Goal: Task Accomplishment & Management: Complete application form

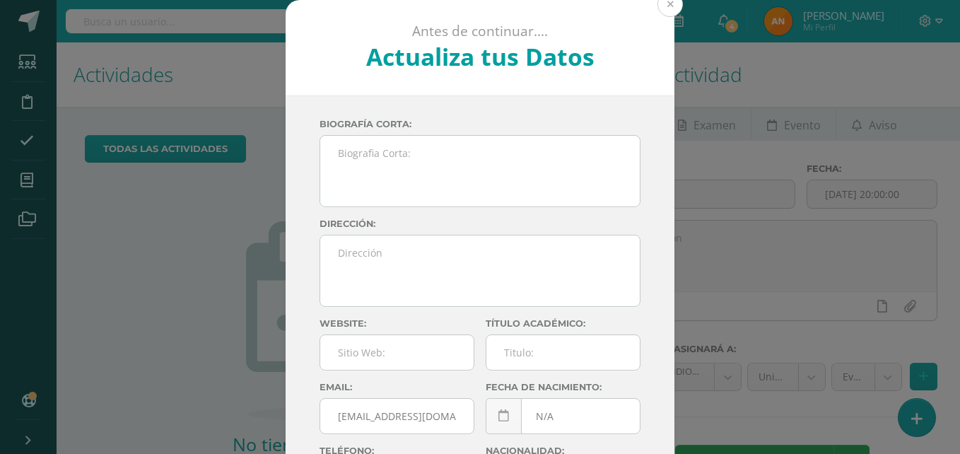
click at [664, 4] on button at bounding box center [669, 4] width 25 height 25
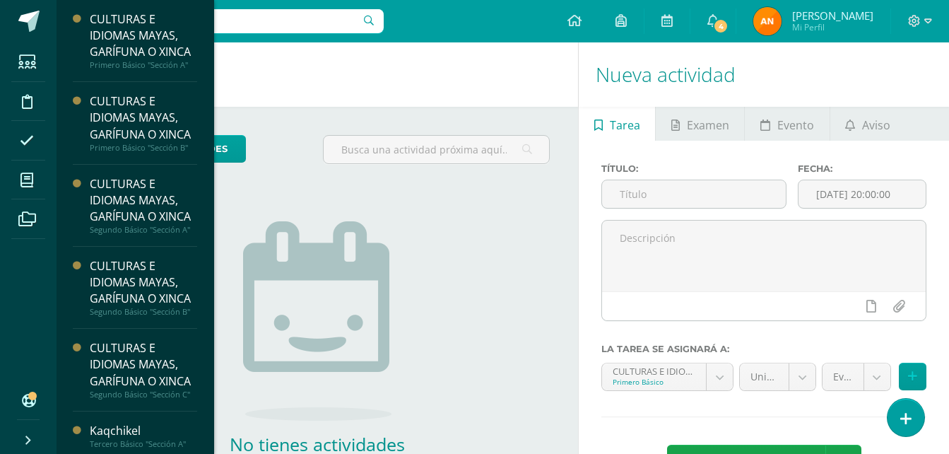
scroll to position [138, 0]
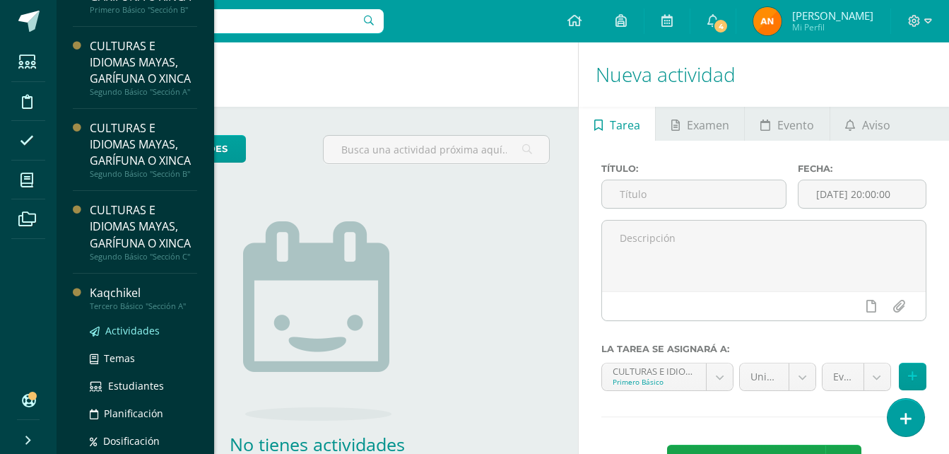
click at [118, 337] on span "Actividades" at bounding box center [132, 330] width 54 height 13
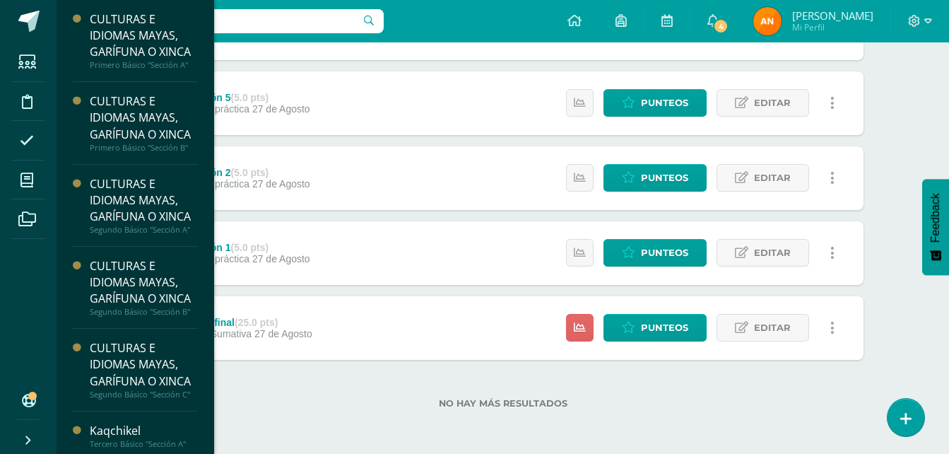
scroll to position [138, 0]
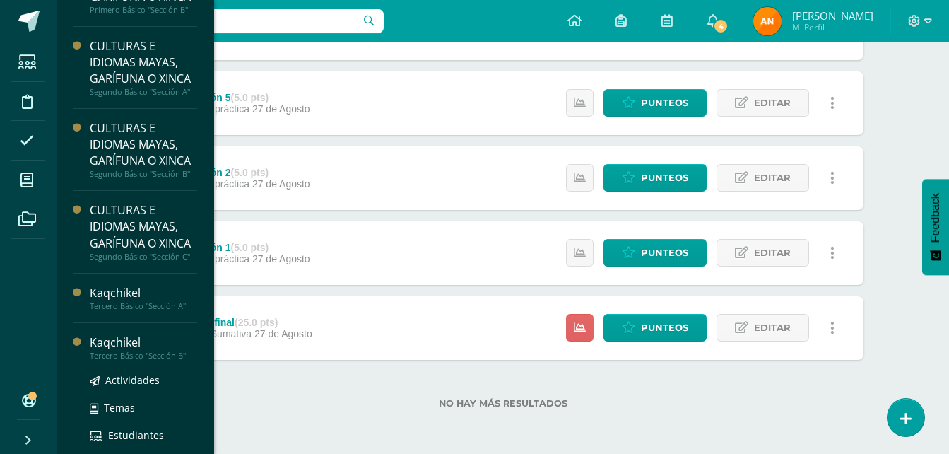
click at [117, 360] on div "Tercero Básico "Sección B"" at bounding box center [143, 355] width 107 height 10
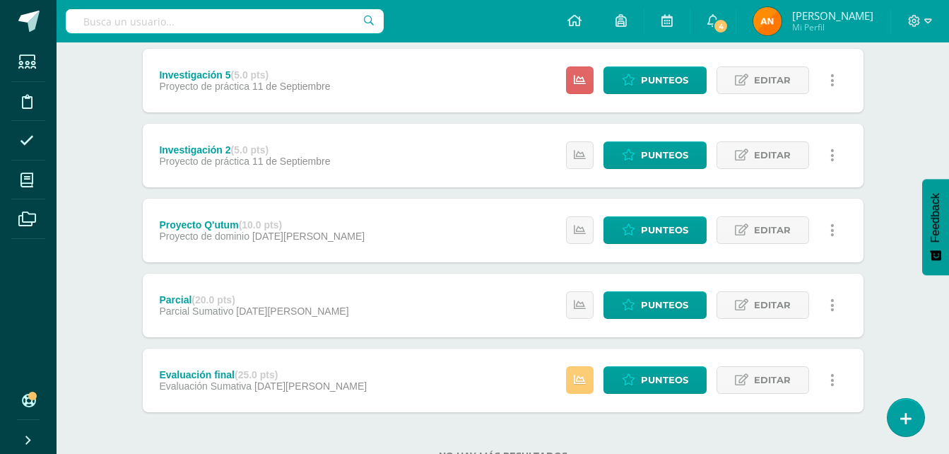
scroll to position [464, 0]
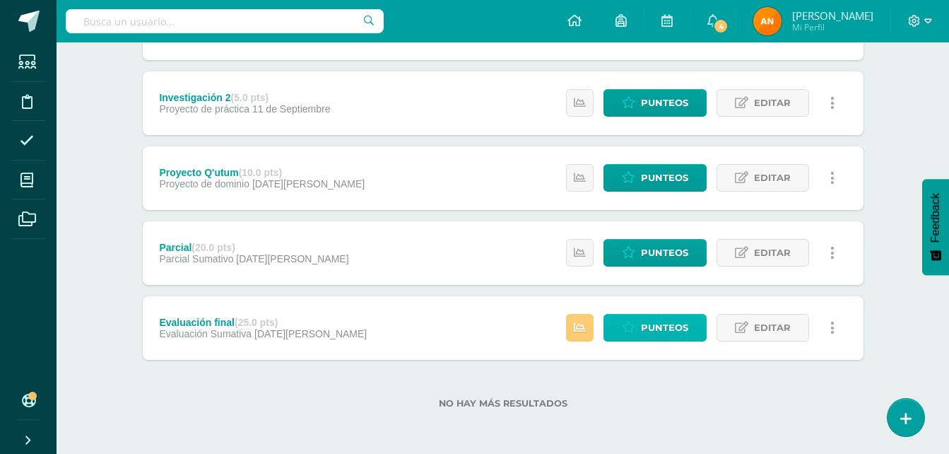
click at [673, 335] on span "Punteos" at bounding box center [664, 327] width 47 height 26
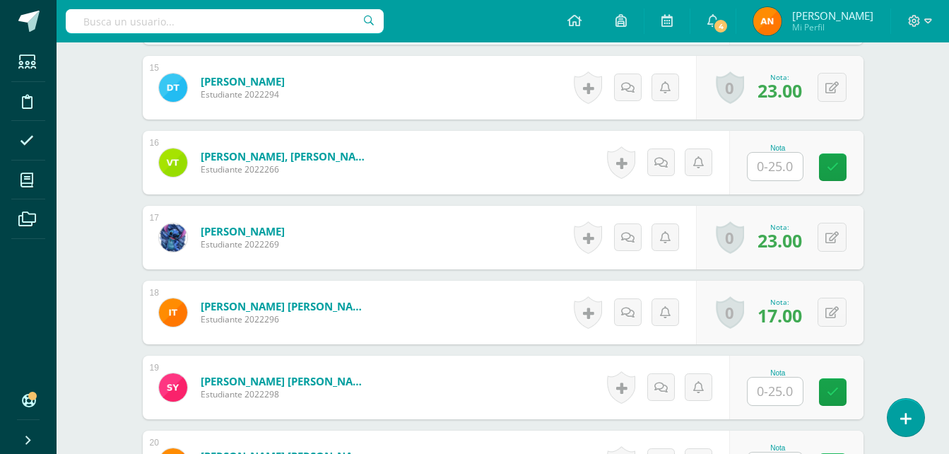
scroll to position [1530, 0]
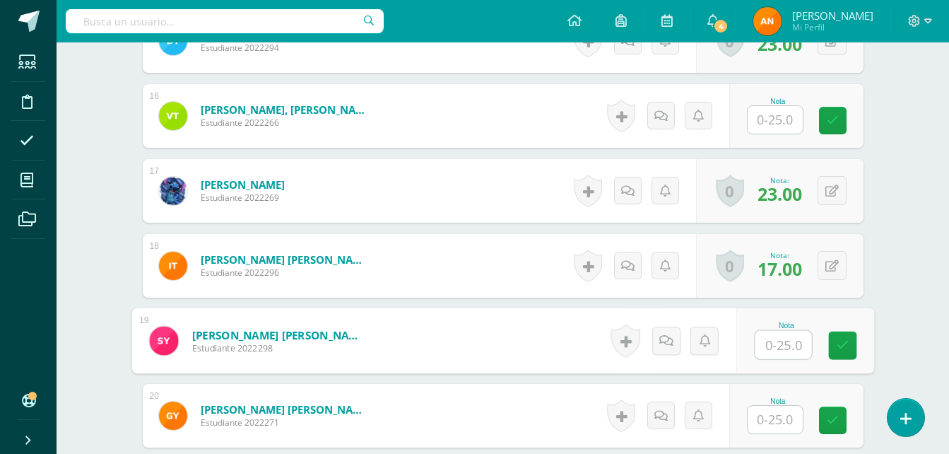
click at [769, 338] on input "text" at bounding box center [783, 345] width 57 height 28
type input "25"
click at [851, 336] on link at bounding box center [842, 345] width 28 height 28
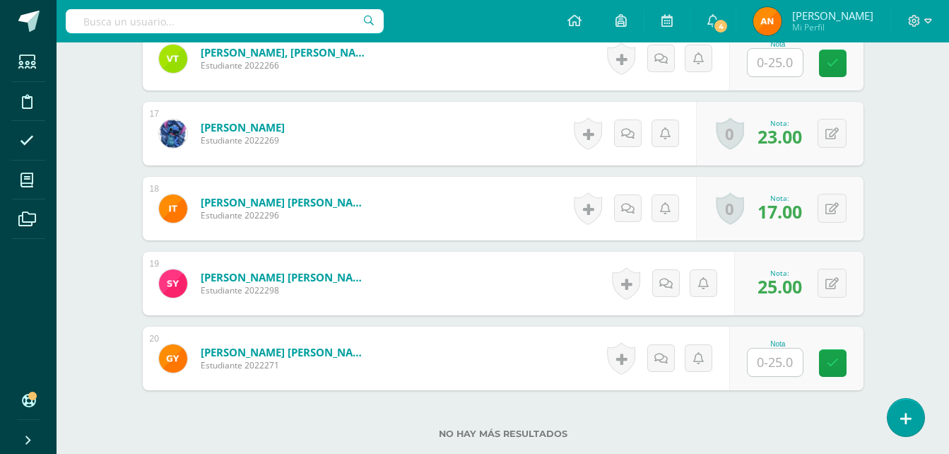
scroll to position [1595, 0]
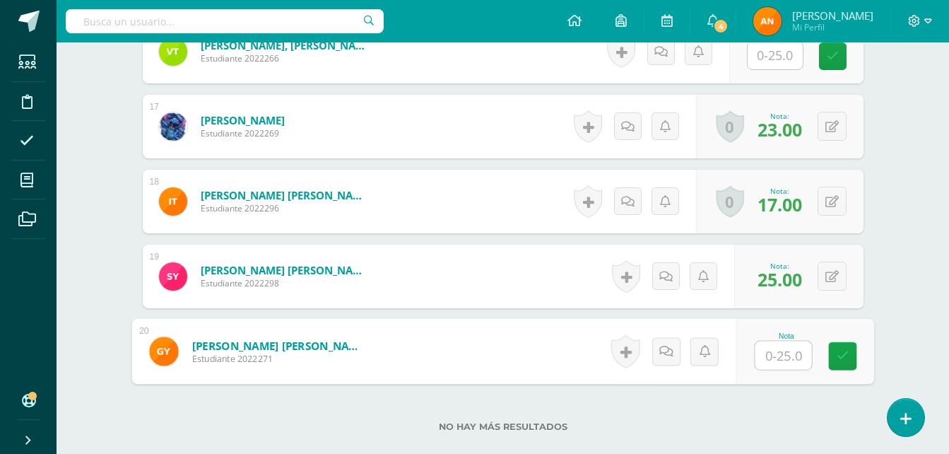
click at [784, 363] on input "text" at bounding box center [783, 355] width 57 height 28
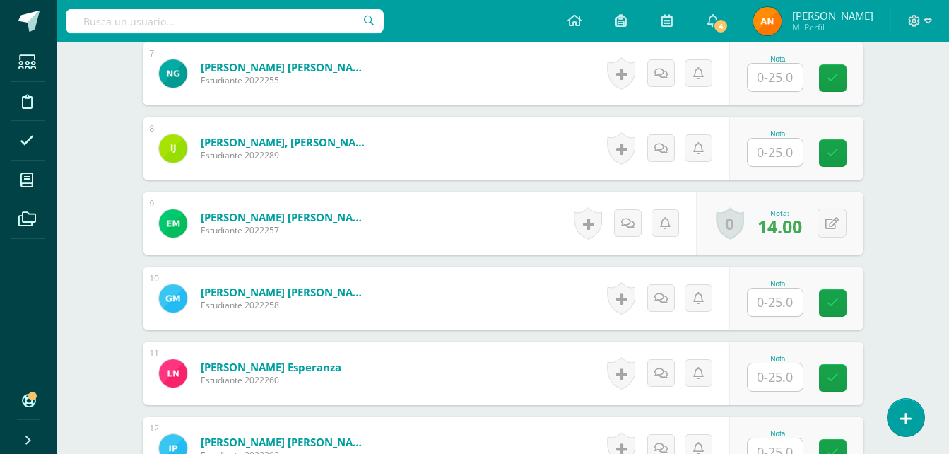
scroll to position [845, 0]
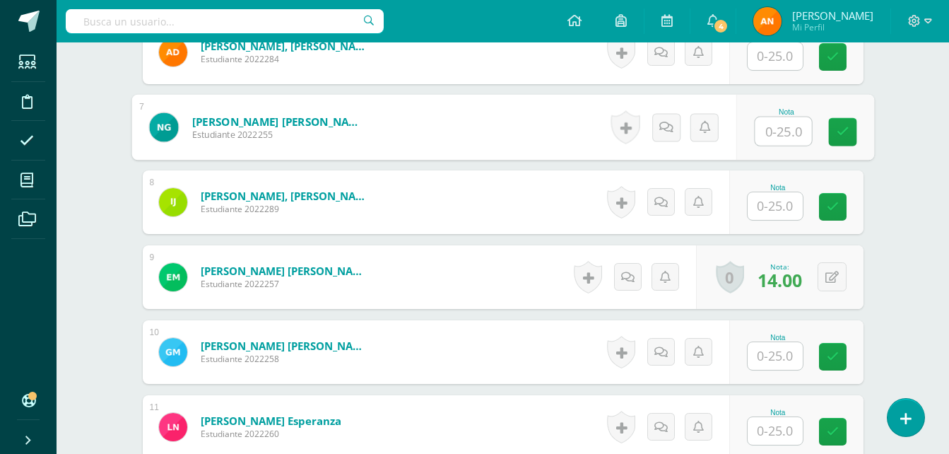
click at [774, 128] on input "text" at bounding box center [783, 131] width 57 height 28
type input "17"
click at [846, 143] on link at bounding box center [842, 132] width 28 height 28
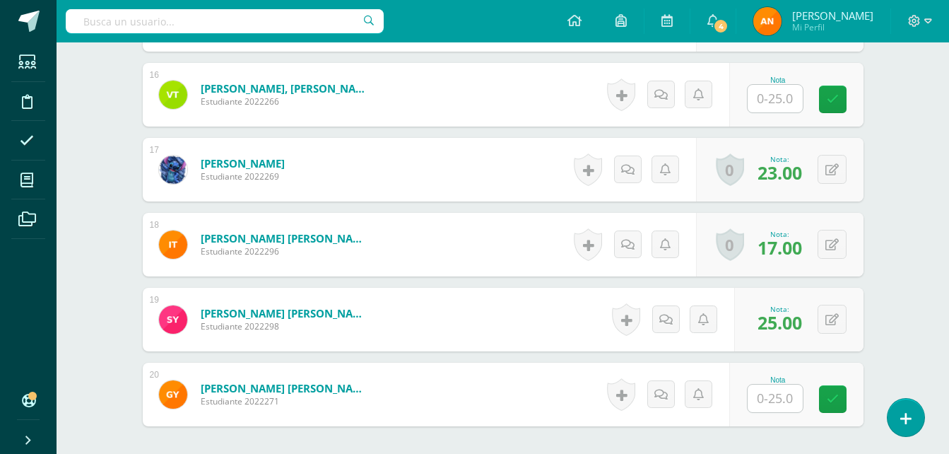
scroll to position [1595, 0]
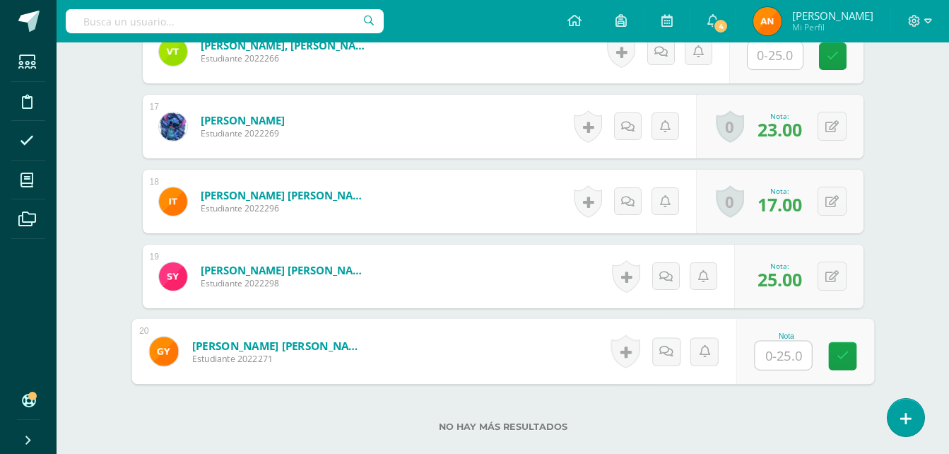
click at [778, 349] on input "text" at bounding box center [783, 355] width 57 height 28
type input "18"
click at [810, 352] on input "18" at bounding box center [783, 355] width 57 height 28
click at [839, 350] on icon at bounding box center [842, 356] width 13 height 12
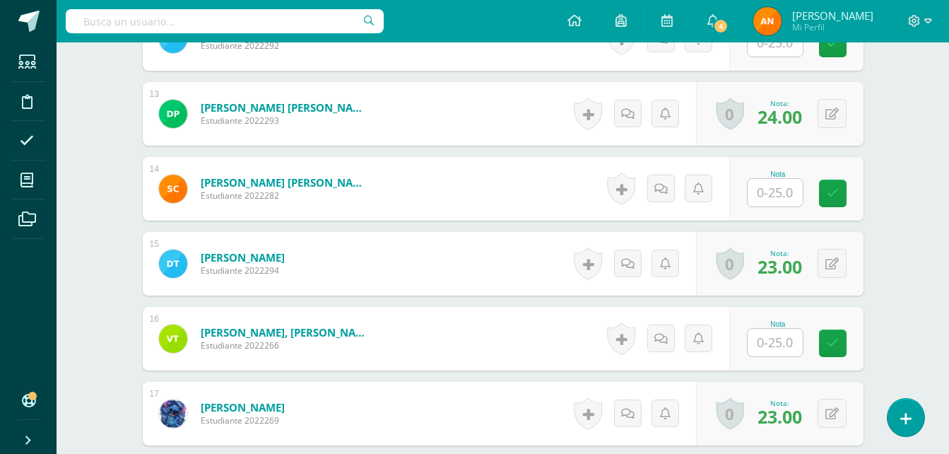
scroll to position [1215, 0]
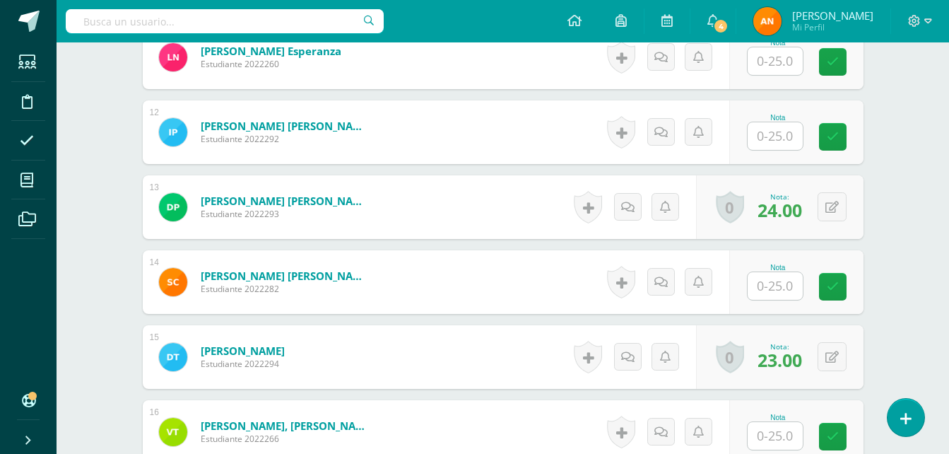
click at [789, 136] on input "text" at bounding box center [775, 136] width 55 height 28
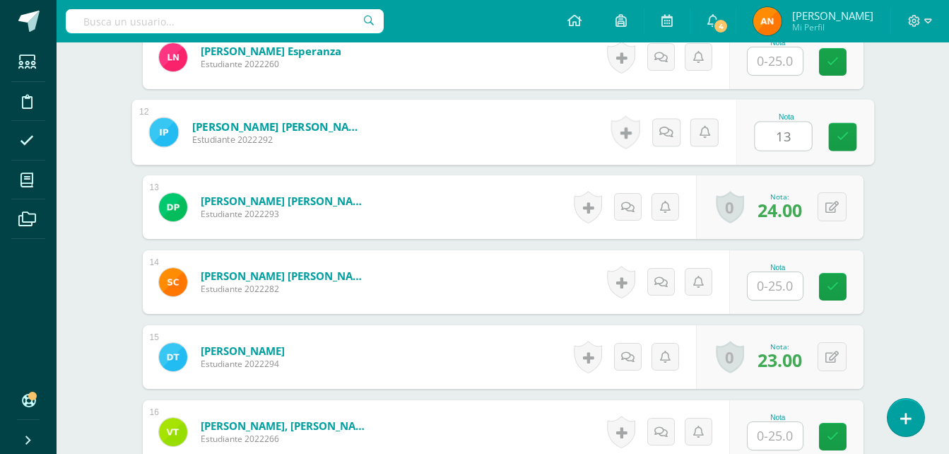
type input "13"
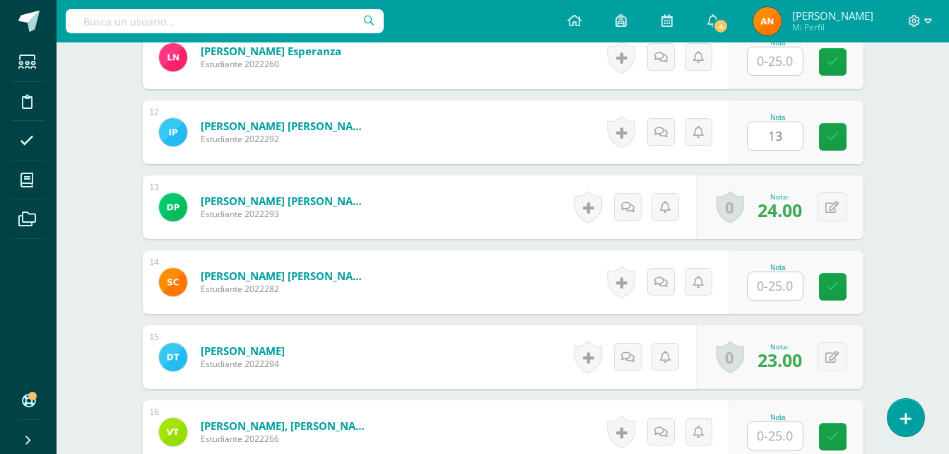
click at [858, 137] on div "Nota 13" at bounding box center [796, 132] width 134 height 64
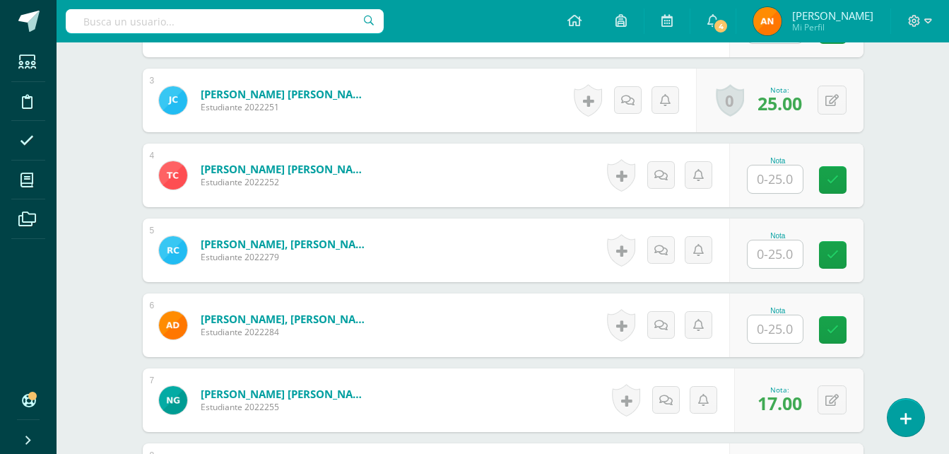
scroll to position [555, 0]
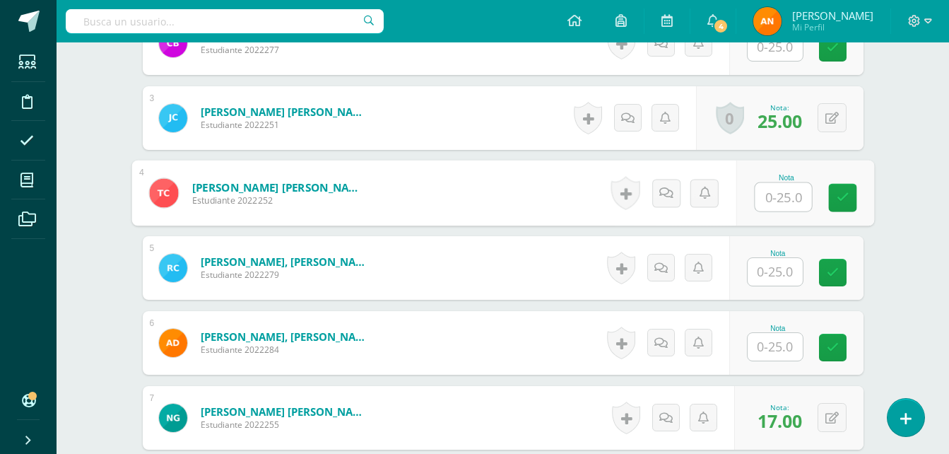
click at [775, 200] on input "text" at bounding box center [783, 197] width 57 height 28
type input "20"
click at [830, 206] on link at bounding box center [842, 198] width 28 height 28
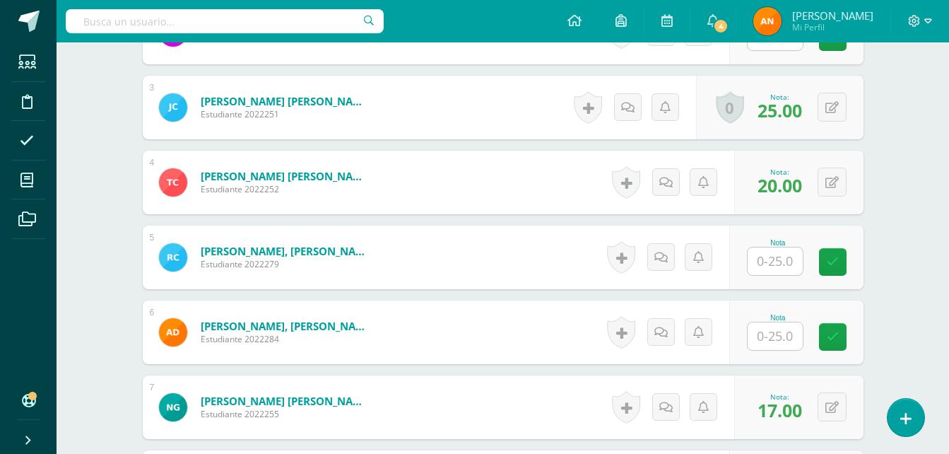
scroll to position [605, 0]
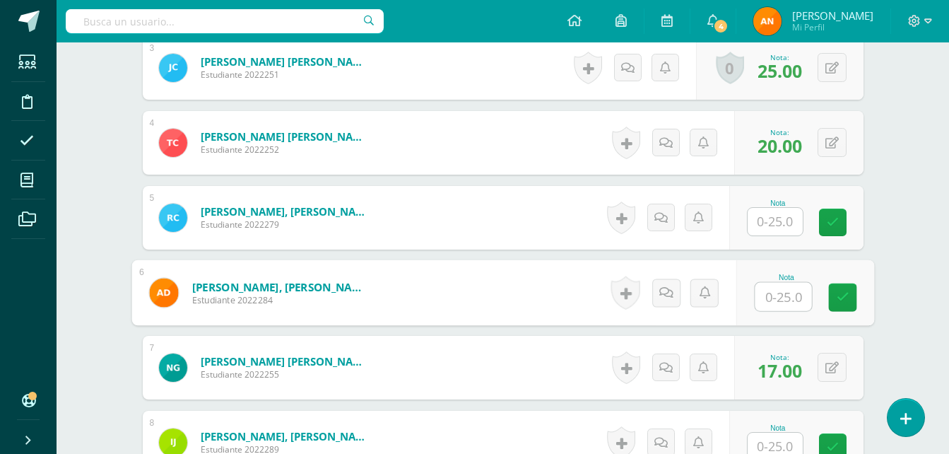
click at [779, 297] on input "text" at bounding box center [783, 297] width 57 height 28
type input "20"
click at [847, 300] on icon at bounding box center [842, 297] width 13 height 12
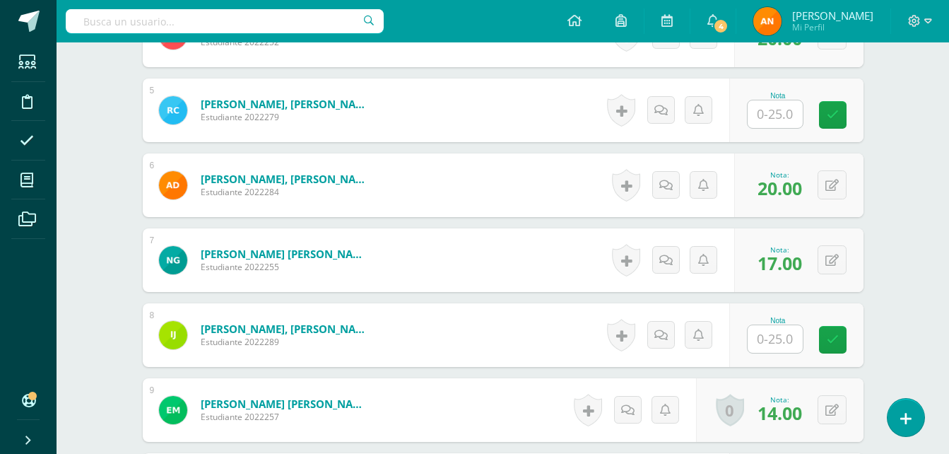
scroll to position [716, 0]
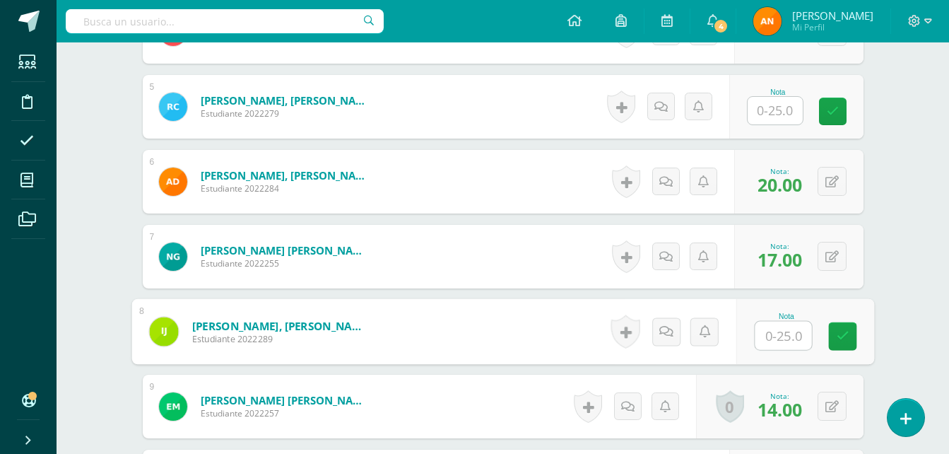
click at [770, 337] on input "text" at bounding box center [783, 335] width 57 height 28
type input "21"
click at [836, 341] on icon at bounding box center [842, 336] width 13 height 12
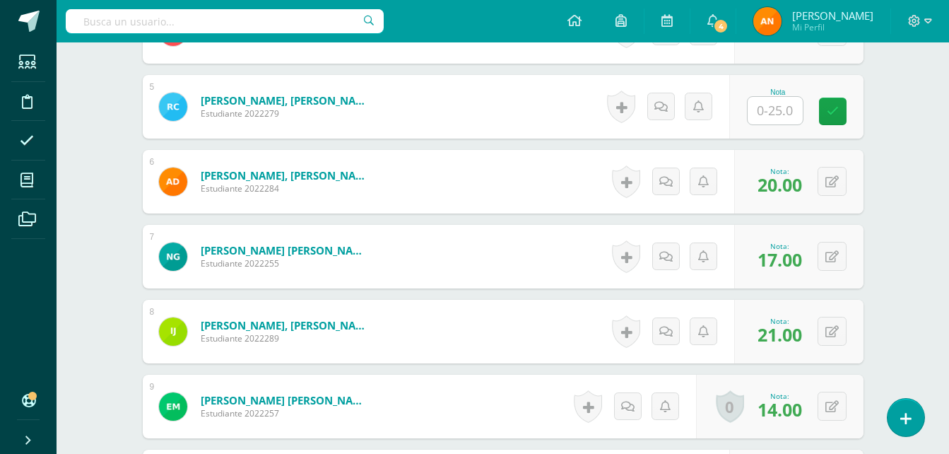
click at [920, 300] on div "Kaqchikel Tercero Básico "Sección B" Herramientas Detalle de asistencias Activi…" at bounding box center [503, 375] width 892 height 2097
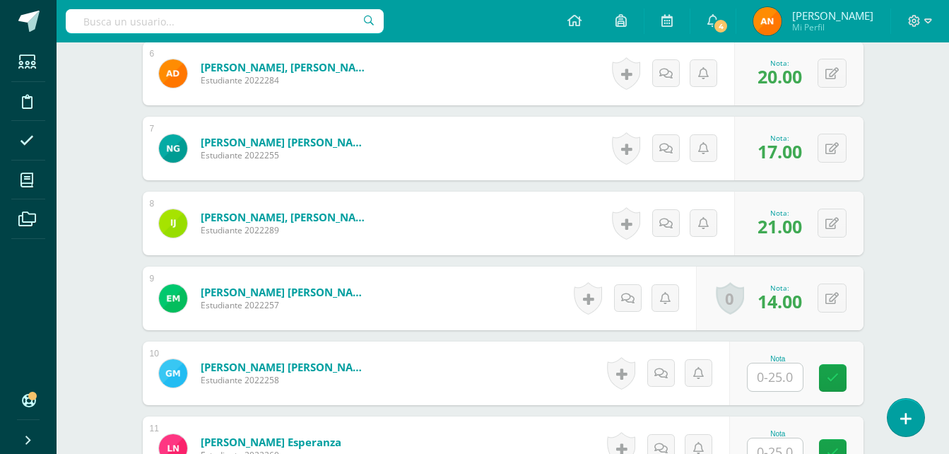
scroll to position [888, 0]
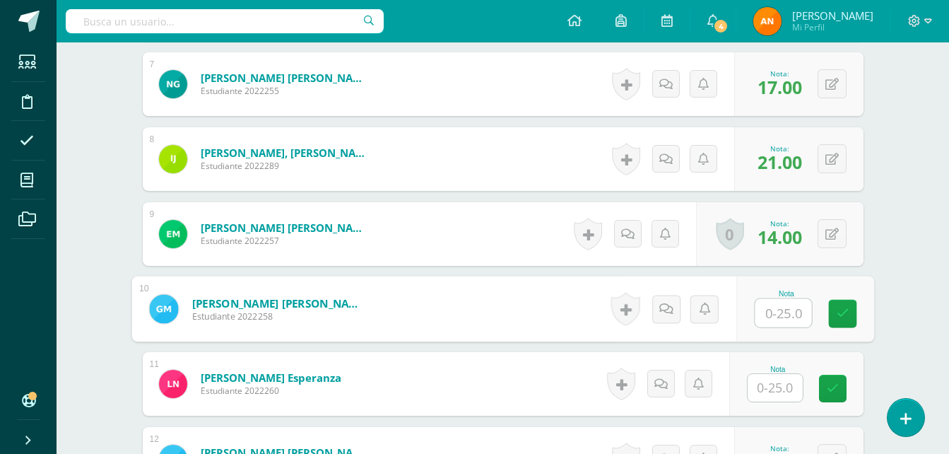
click at [785, 308] on input "text" at bounding box center [783, 313] width 57 height 28
type input "15"
click at [848, 305] on link at bounding box center [842, 314] width 28 height 28
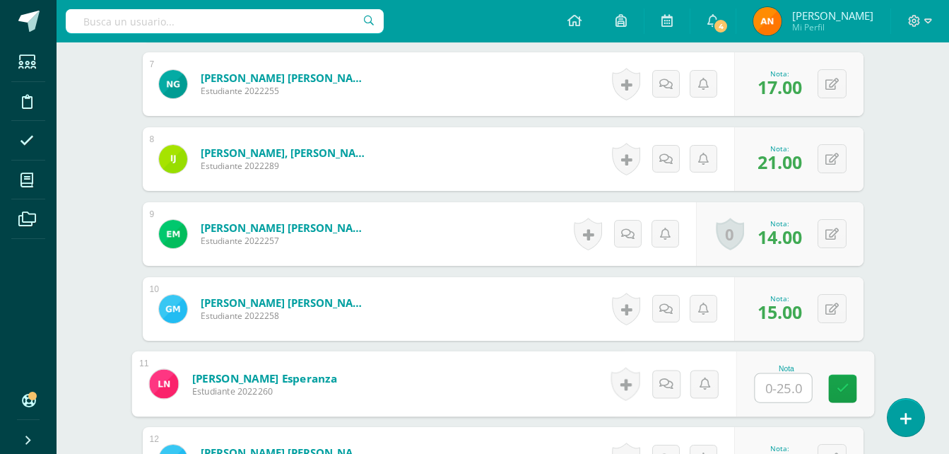
click at [771, 390] on input "text" at bounding box center [783, 388] width 57 height 28
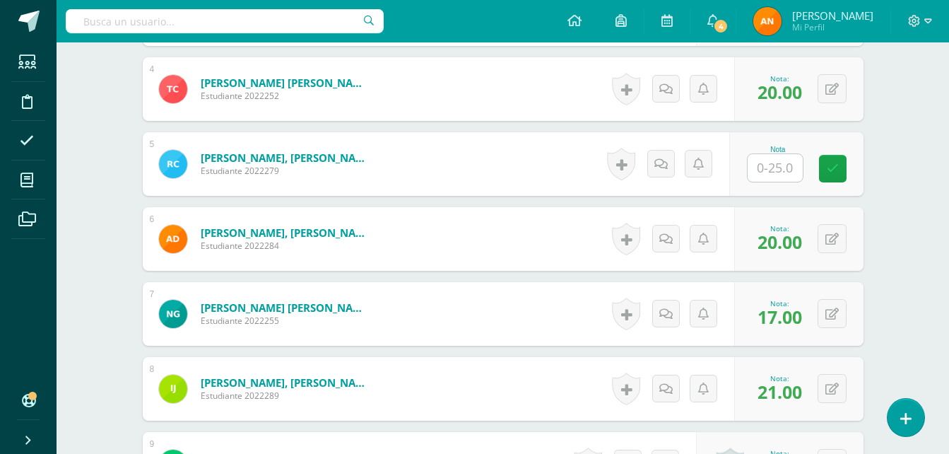
scroll to position [601, 0]
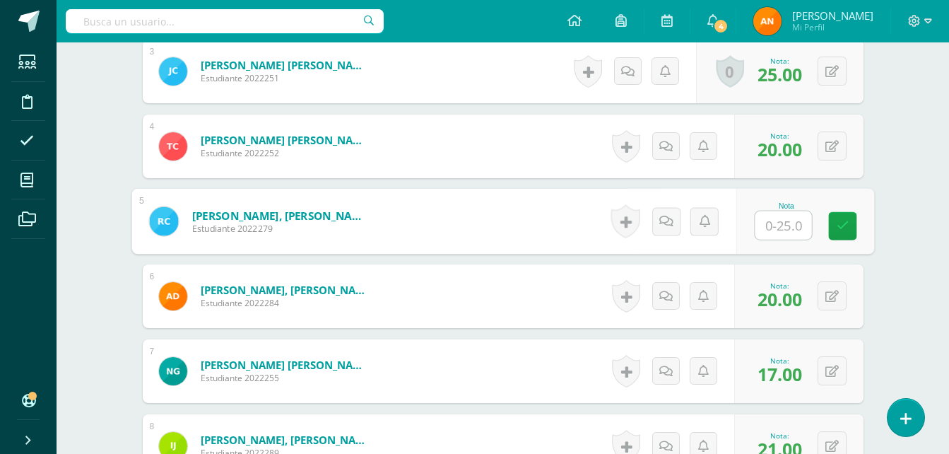
click at [762, 220] on input "text" at bounding box center [783, 225] width 57 height 28
click at [848, 220] on icon at bounding box center [842, 226] width 13 height 12
type input "22"
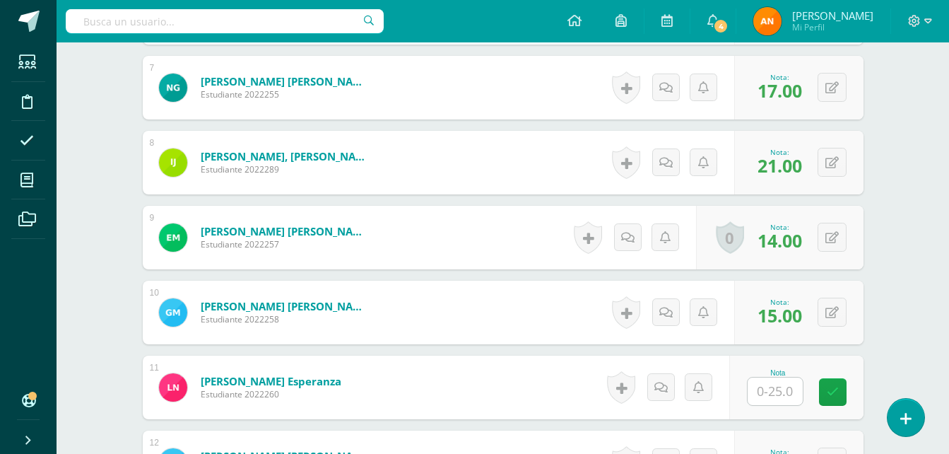
scroll to position [1061, 0]
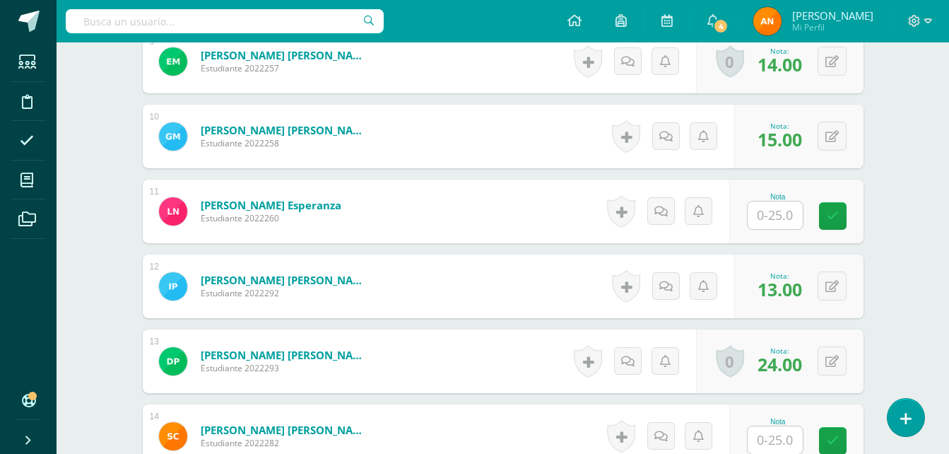
click at [786, 211] on input "text" at bounding box center [775, 215] width 55 height 28
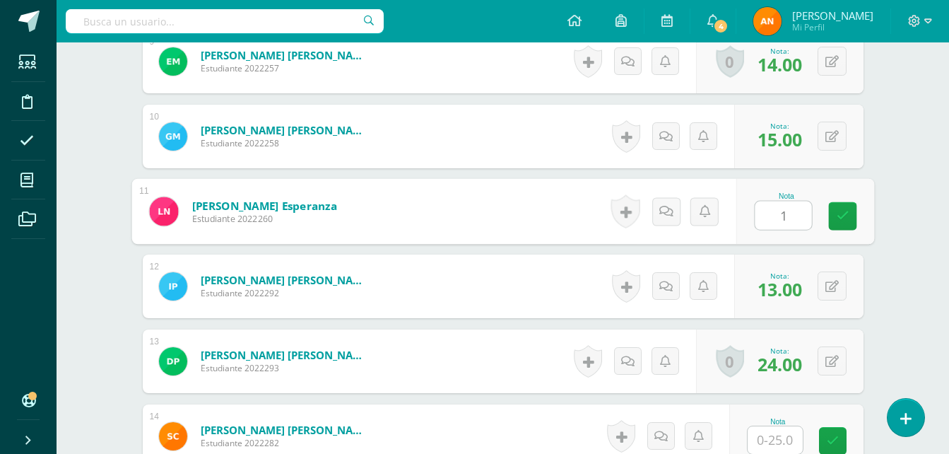
type input "14"
click at [844, 214] on icon at bounding box center [842, 216] width 13 height 12
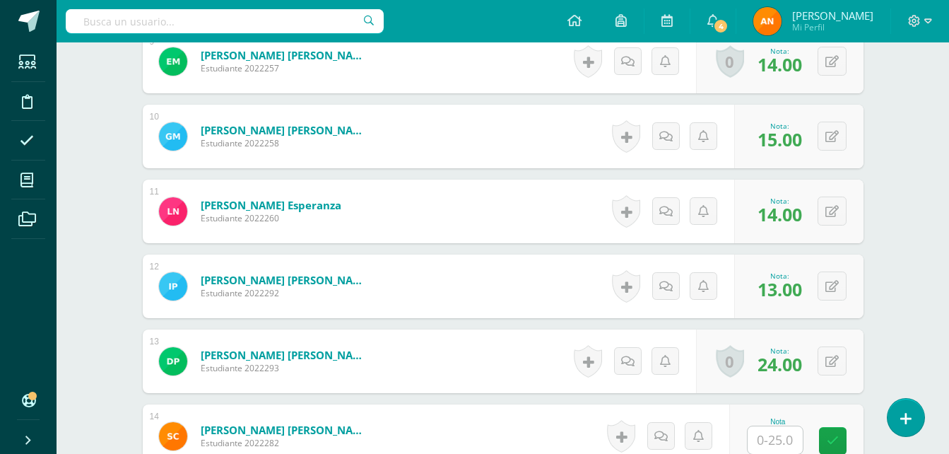
click at [920, 235] on div "Kaqchikel Tercero Básico "Sección B" Herramientas Detalle de asistencias Activi…" at bounding box center [503, 30] width 892 height 2097
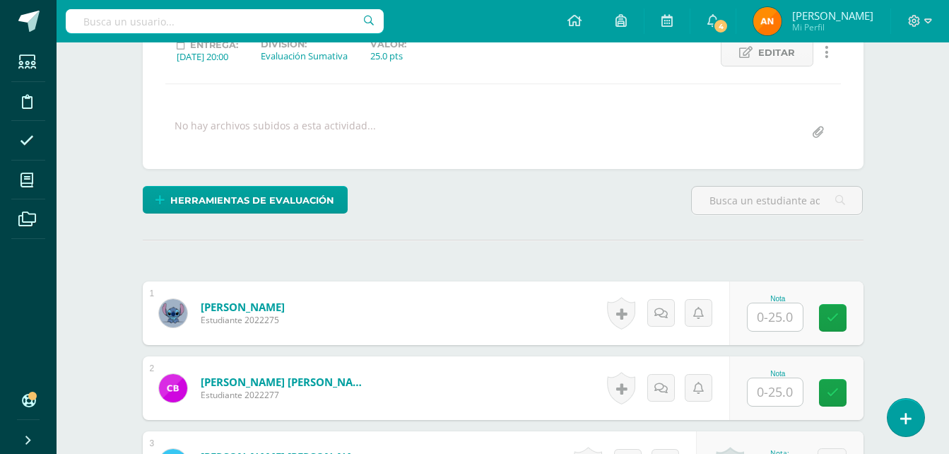
scroll to position [228, 0]
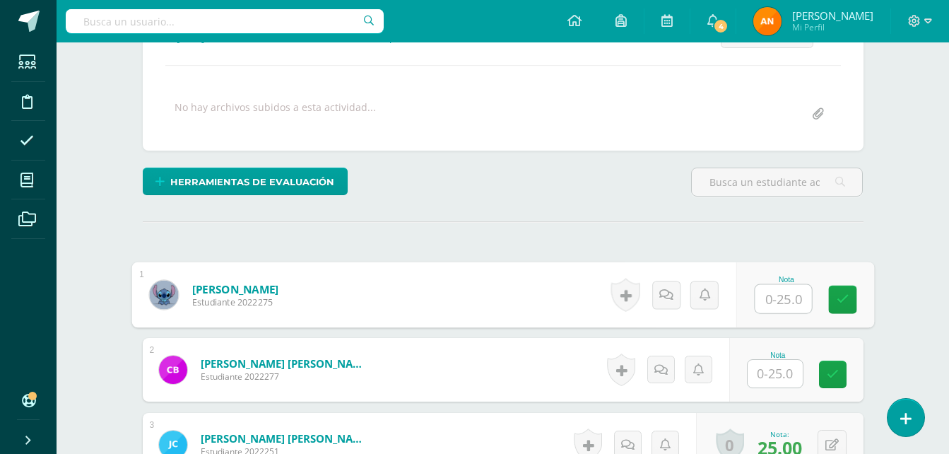
click at [788, 289] on input "text" at bounding box center [783, 299] width 57 height 28
type input "19"
click at [838, 305] on icon at bounding box center [842, 299] width 13 height 12
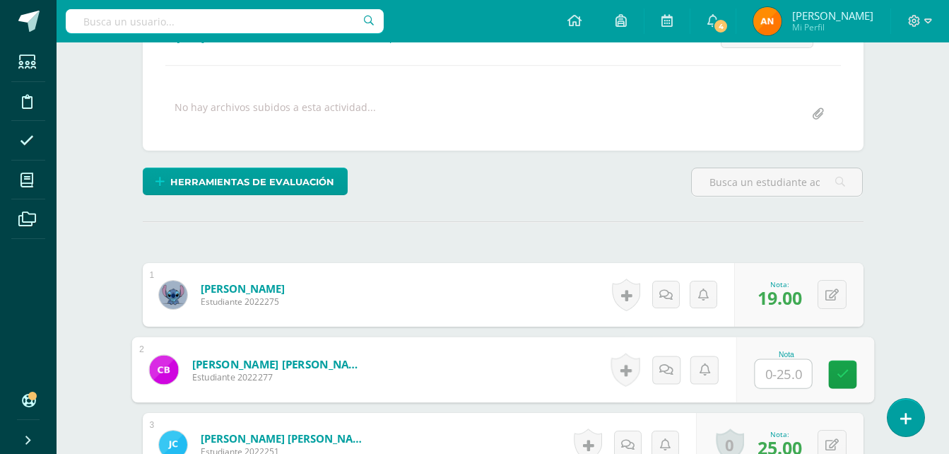
click at [761, 367] on input "text" at bounding box center [783, 374] width 57 height 28
type input "21"
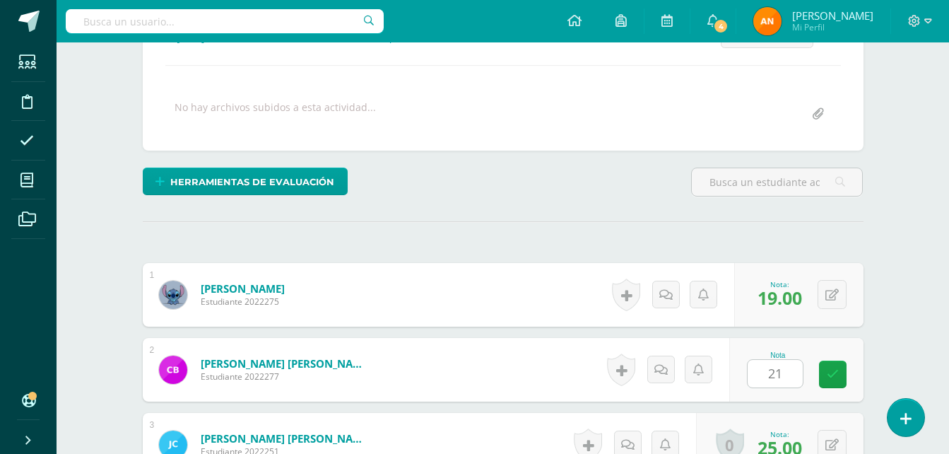
click at [823, 381] on div "Nota 21" at bounding box center [796, 370] width 134 height 64
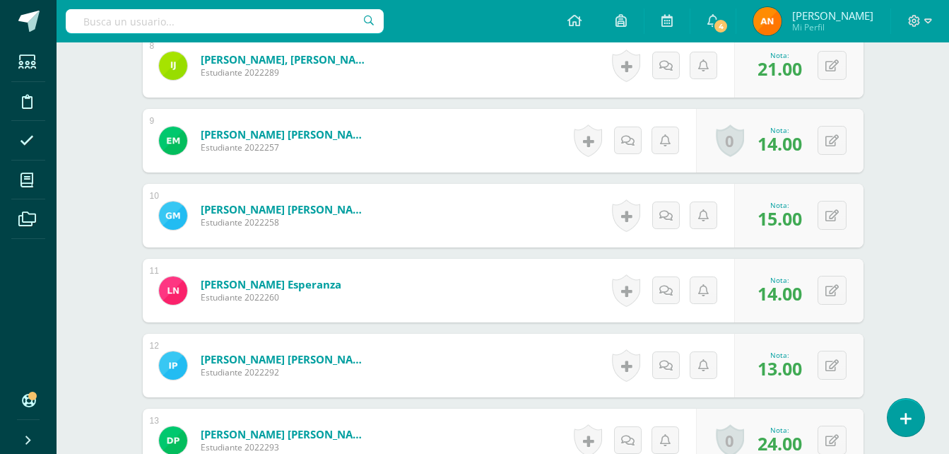
scroll to position [1351, 0]
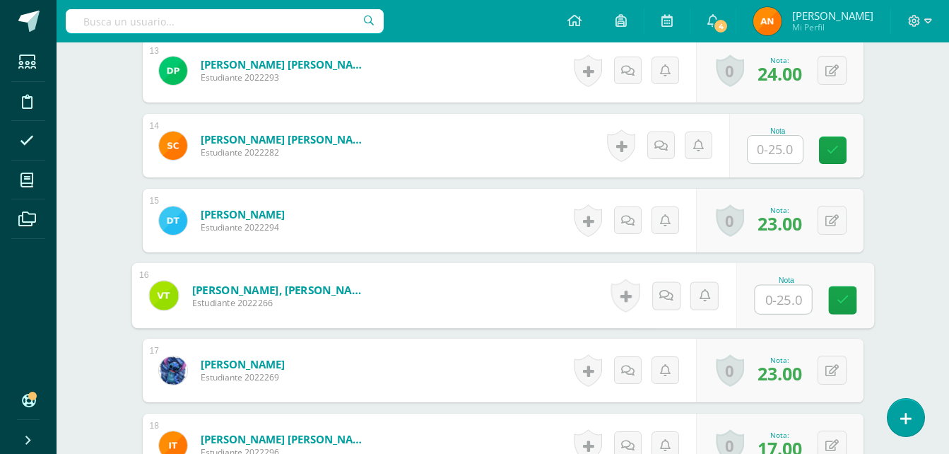
click at [785, 295] on input "text" at bounding box center [783, 299] width 57 height 28
type input "20"
click at [840, 295] on icon at bounding box center [842, 300] width 13 height 12
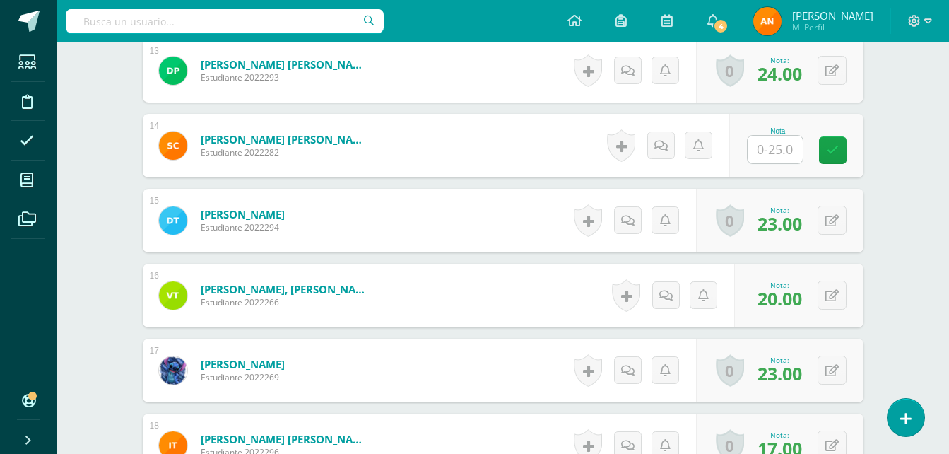
scroll to position [1308, 0]
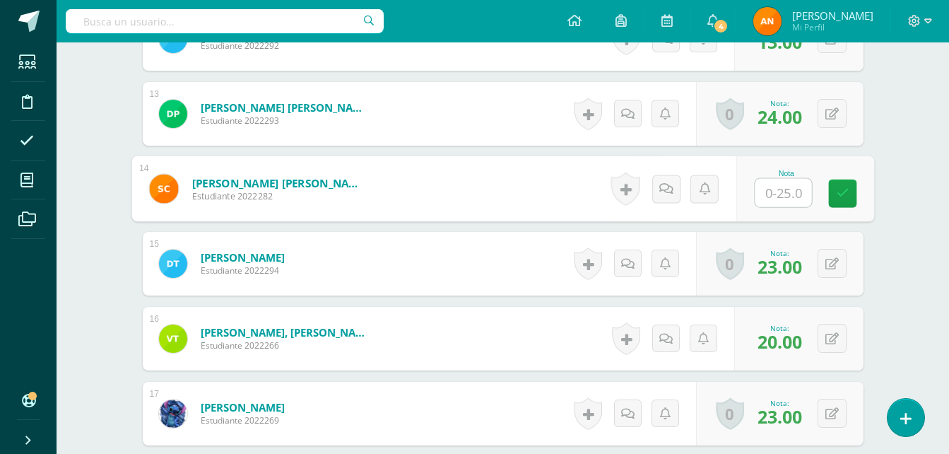
click at [761, 199] on input "text" at bounding box center [783, 193] width 57 height 28
type input "20"
click at [844, 187] on icon at bounding box center [842, 193] width 13 height 12
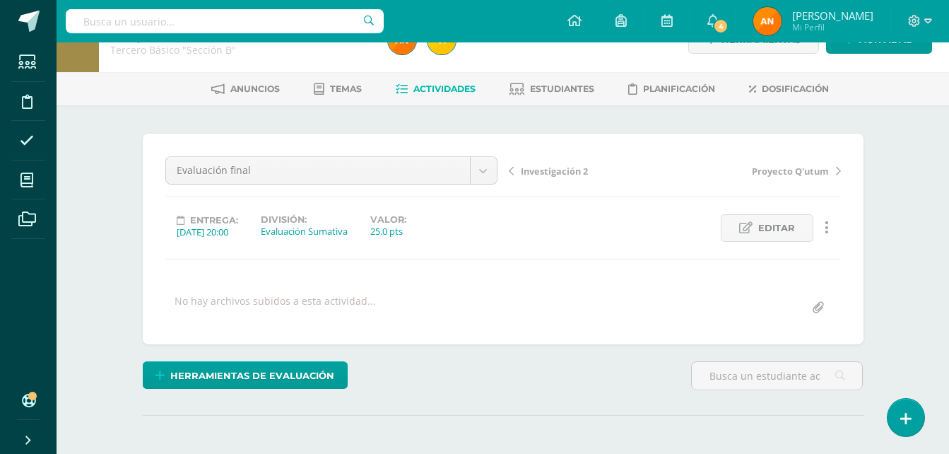
scroll to position [0, 0]
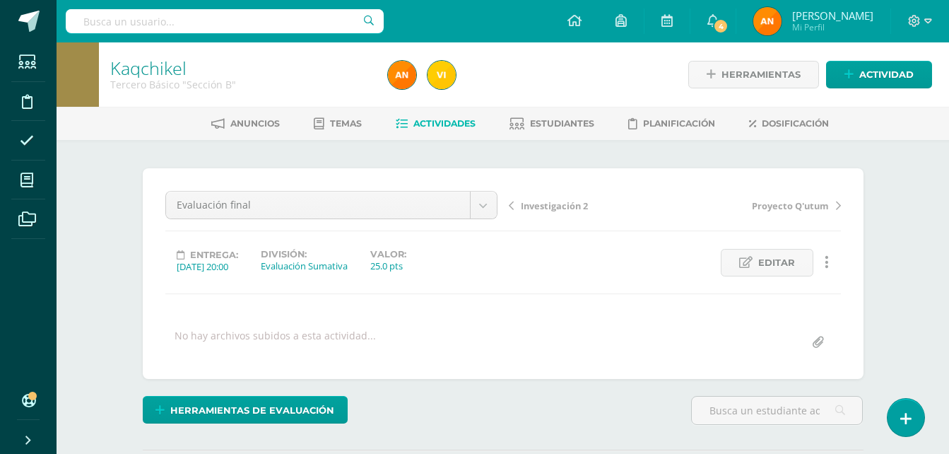
click at [403, 127] on icon at bounding box center [402, 124] width 12 height 12
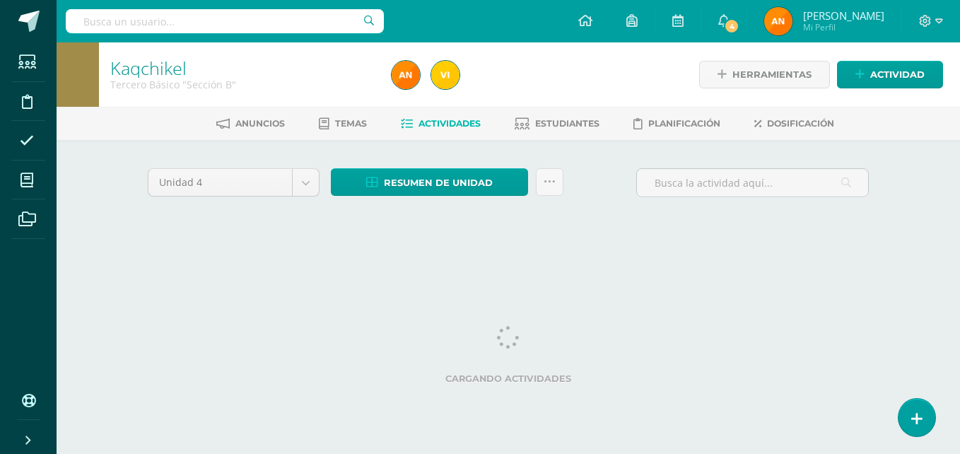
click at [541, 117] on link "Estudiantes" at bounding box center [556, 123] width 85 height 23
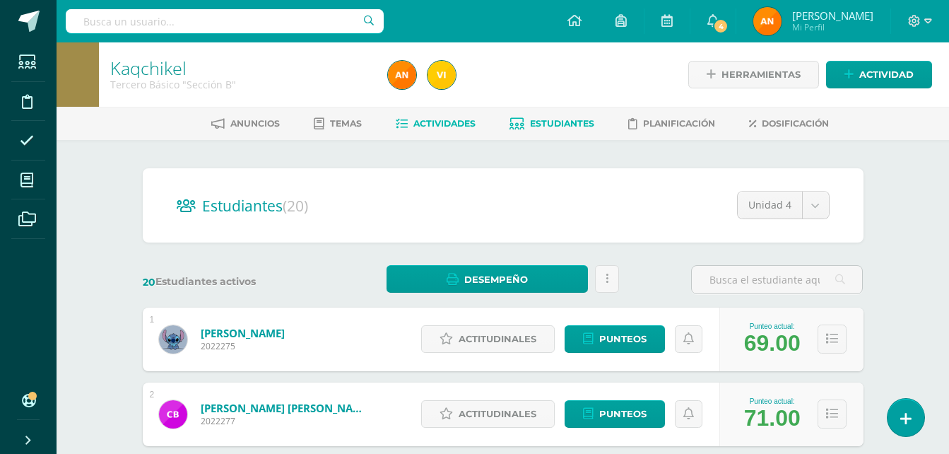
click at [435, 124] on span "Actividades" at bounding box center [444, 123] width 62 height 11
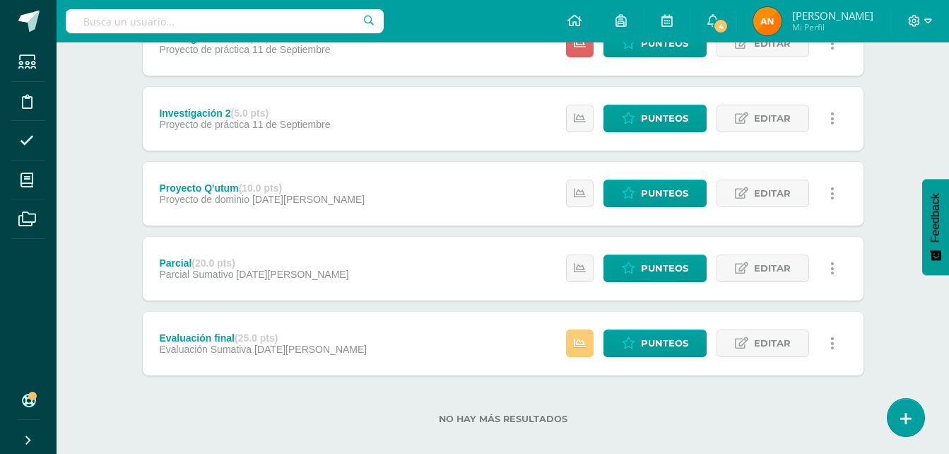
scroll to position [464, 0]
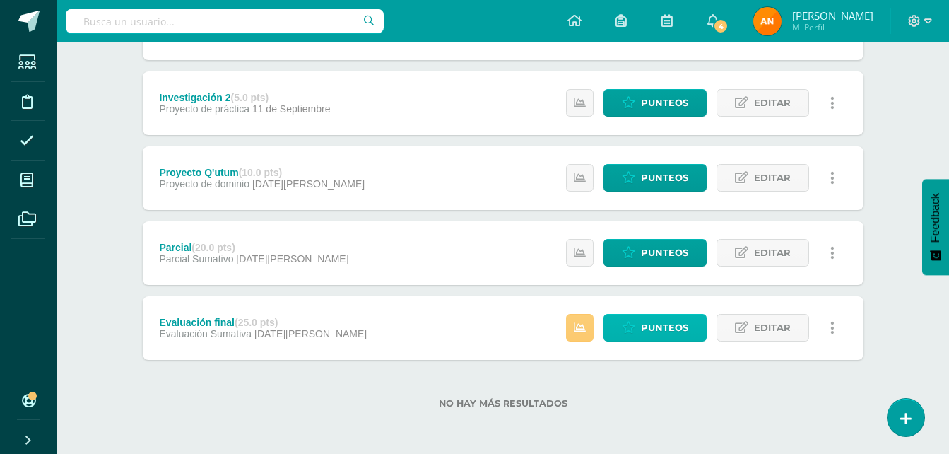
click at [628, 333] on icon at bounding box center [628, 327] width 13 height 12
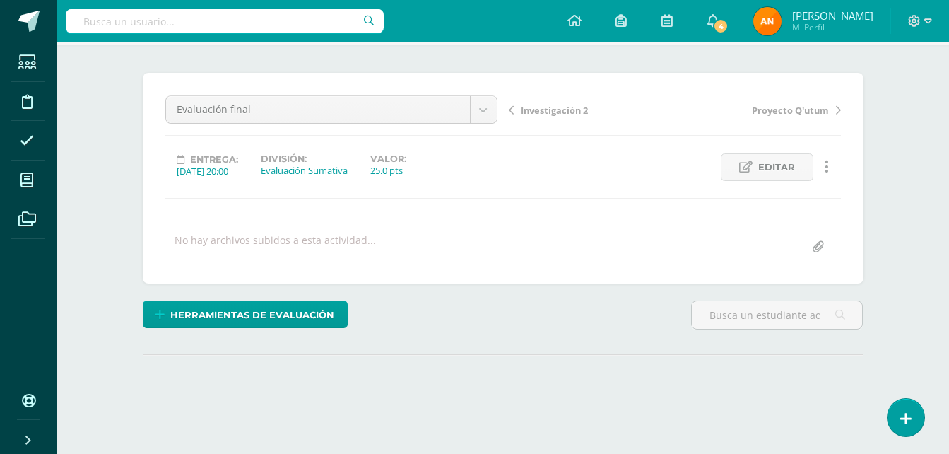
scroll to position [191, 0]
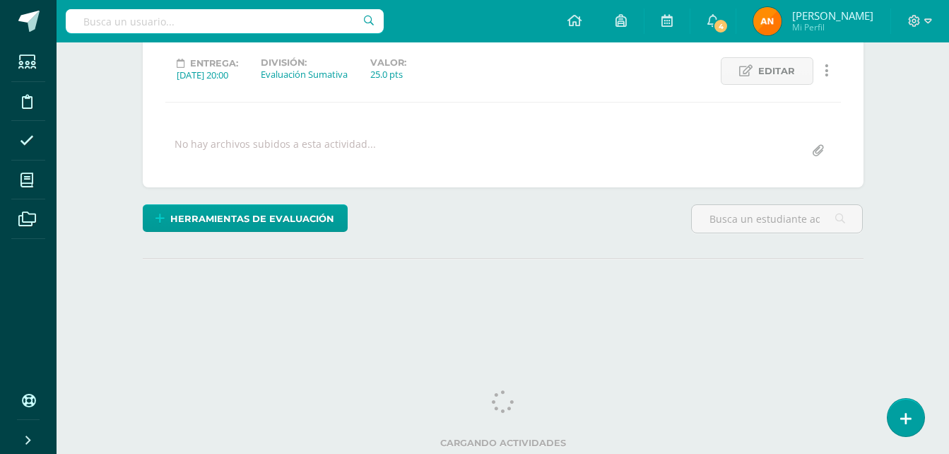
click at [903, 315] on div "Kaqchikel Tercero Básico "Sección B" Herramientas Detalle de asistencias Activi…" at bounding box center [503, 109] width 892 height 517
drag, startPoint x: 903, startPoint y: 315, endPoint x: 910, endPoint y: 332, distance: 18.4
click at [910, 332] on div "Kaqchikel Tercero Básico "Sección B" Herramientas Detalle de asistencias Activi…" at bounding box center [503, 109] width 892 height 517
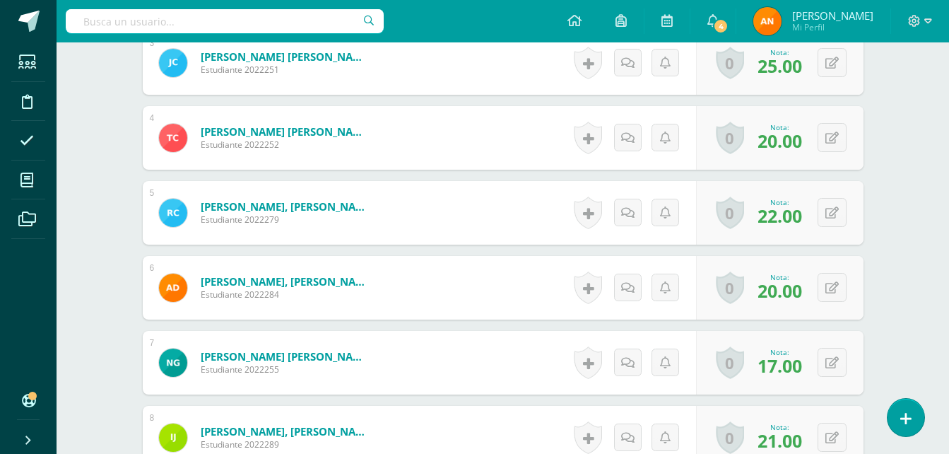
scroll to position [642, 0]
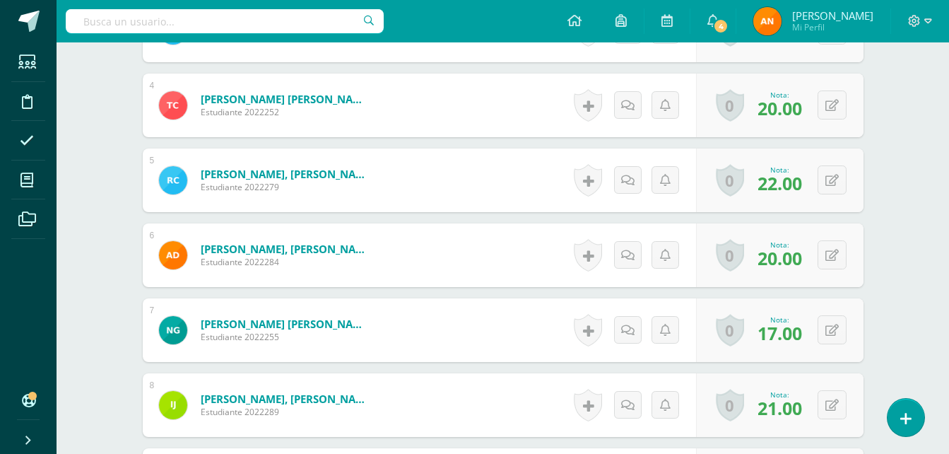
click at [943, 304] on div "Kaqchikel Tercero Básico "Sección B" Herramientas Detalle de asistencias Activi…" at bounding box center [503, 71] width 892 height 1343
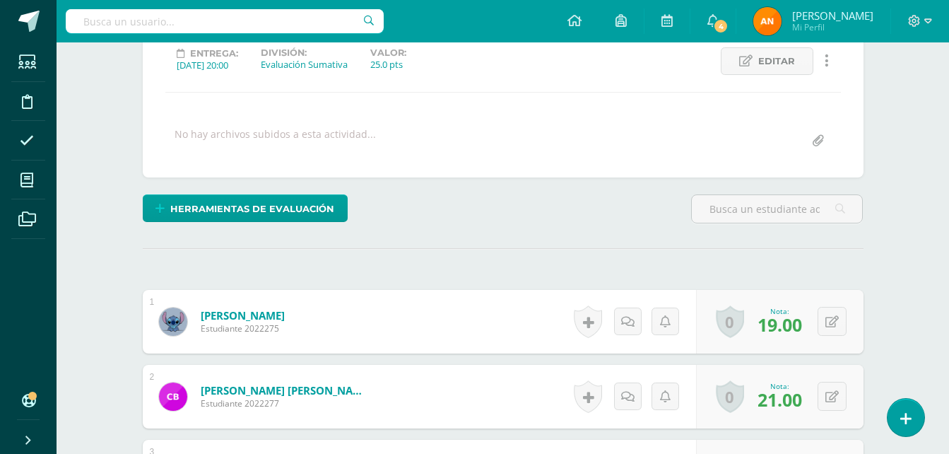
scroll to position [0, 0]
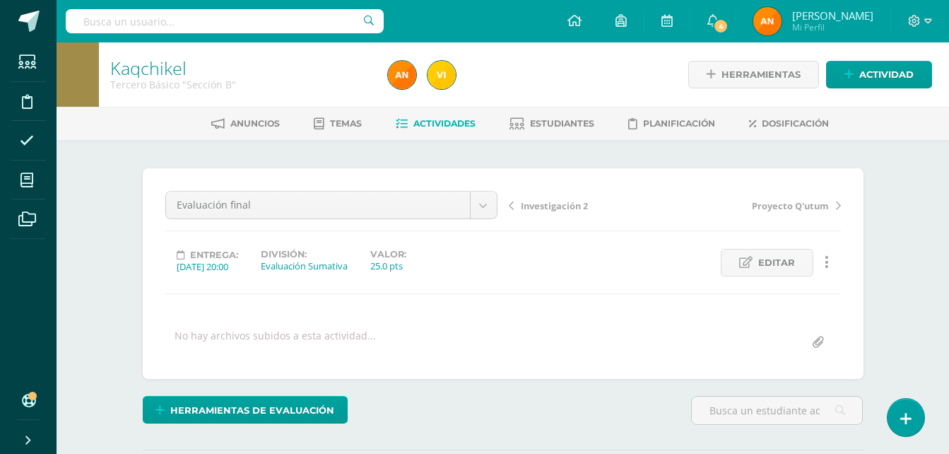
click at [421, 129] on span "Actividades" at bounding box center [444, 123] width 62 height 11
